Goal: Information Seeking & Learning: Learn about a topic

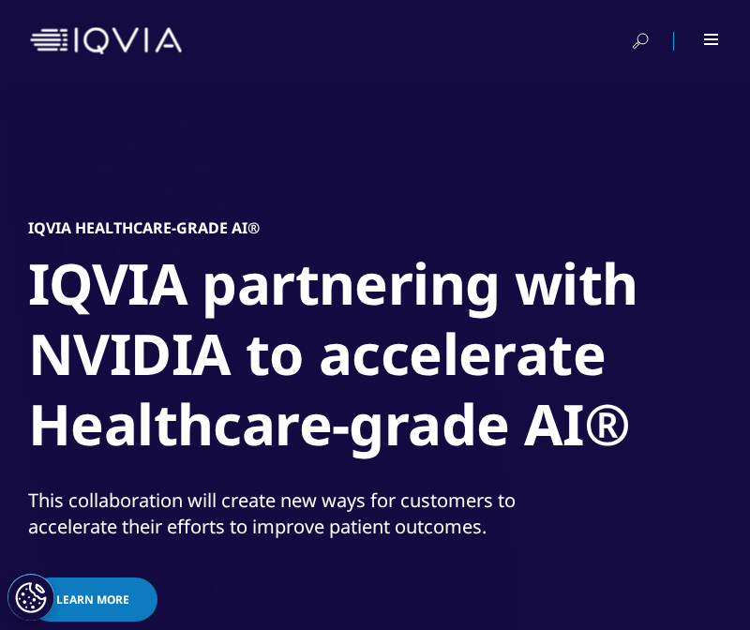
click at [715, 38] on span at bounding box center [711, 39] width 14 height 2
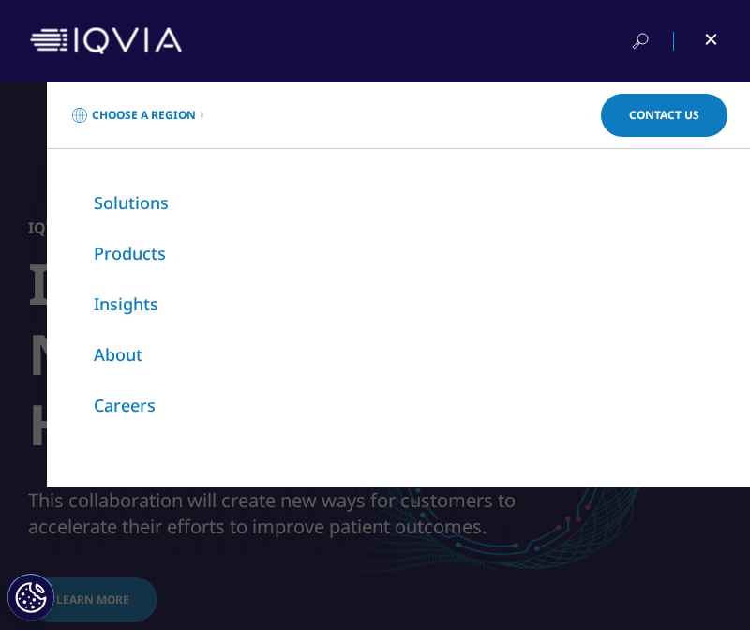
click at [342, 43] on div at bounding box center [375, 41] width 690 height 45
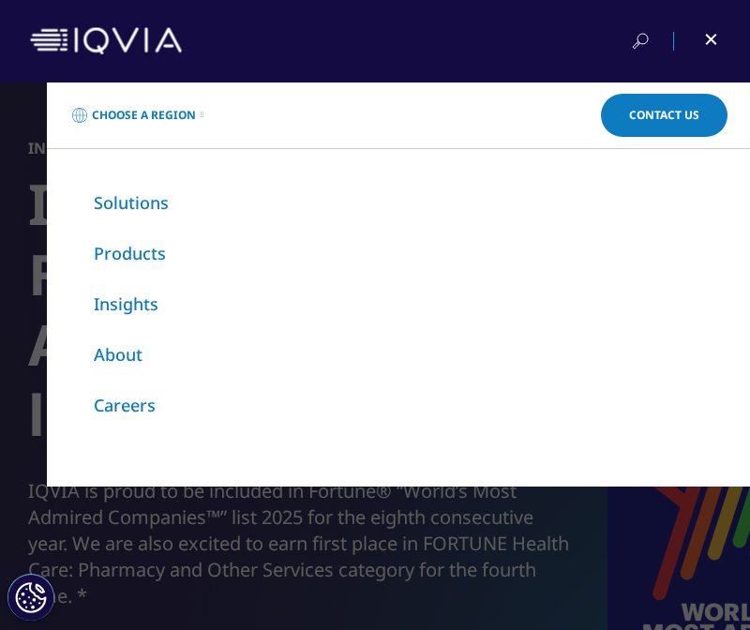
click at [319, 549] on div "Choose a Region Contact Us Explore IQVIA by region As a global community, IQVIA…" at bounding box center [375, 357] width 750 height 548
click at [139, 400] on link "Careers" at bounding box center [125, 405] width 62 height 23
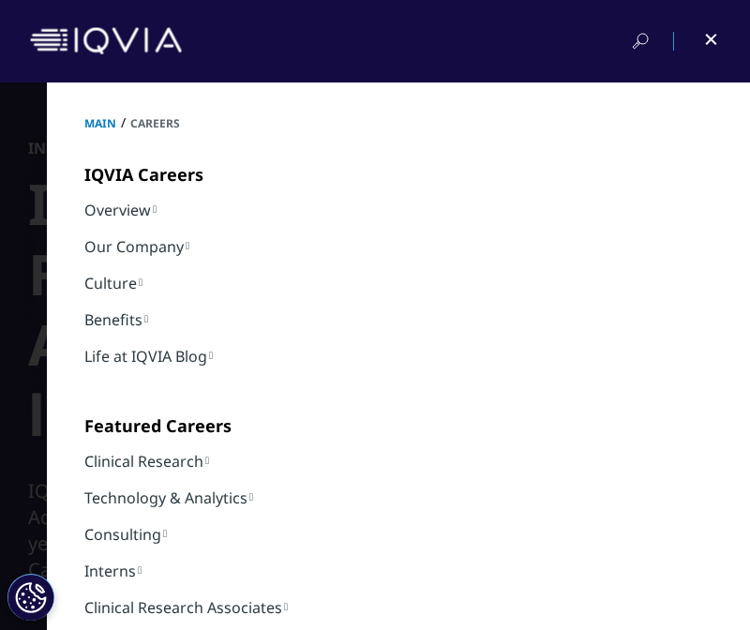
click at [138, 399] on h5 "Featured Careers" at bounding box center [224, 417] width 281 height 68
click at [715, 48] on div at bounding box center [699, 41] width 42 height 19
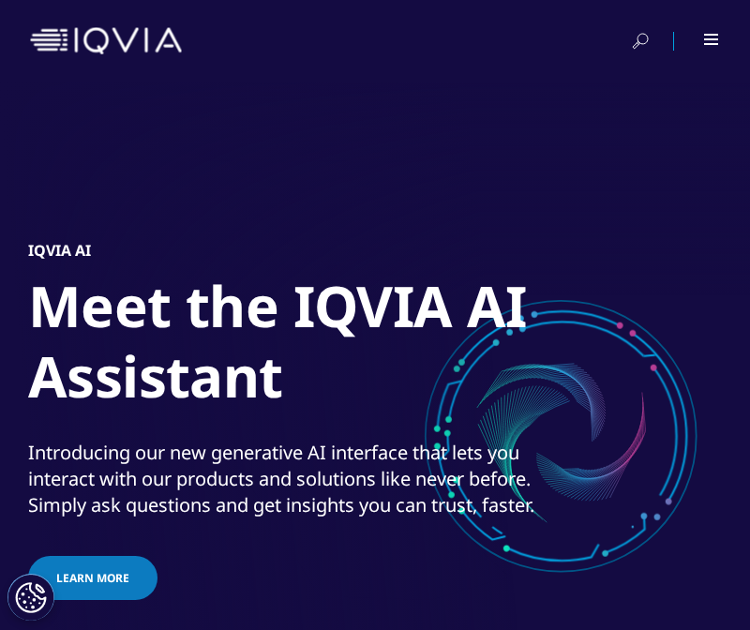
click at [304, 67] on div at bounding box center [375, 41] width 750 height 83
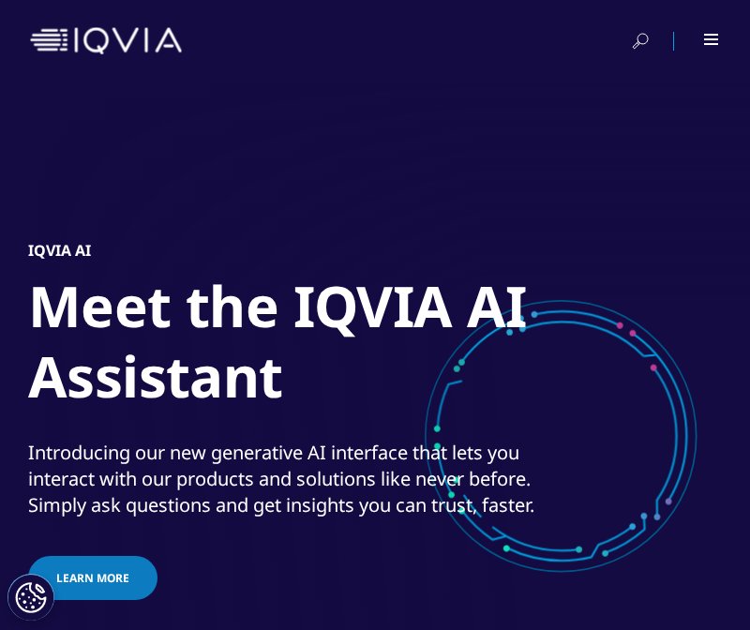
click at [304, 67] on div at bounding box center [375, 41] width 750 height 83
drag, startPoint x: 304, startPoint y: 67, endPoint x: 714, endPoint y: 33, distance: 411.2
click at [508, 26] on div at bounding box center [375, 41] width 690 height 45
click at [714, 33] on div at bounding box center [699, 41] width 42 height 19
